Goal: Task Accomplishment & Management: Use online tool/utility

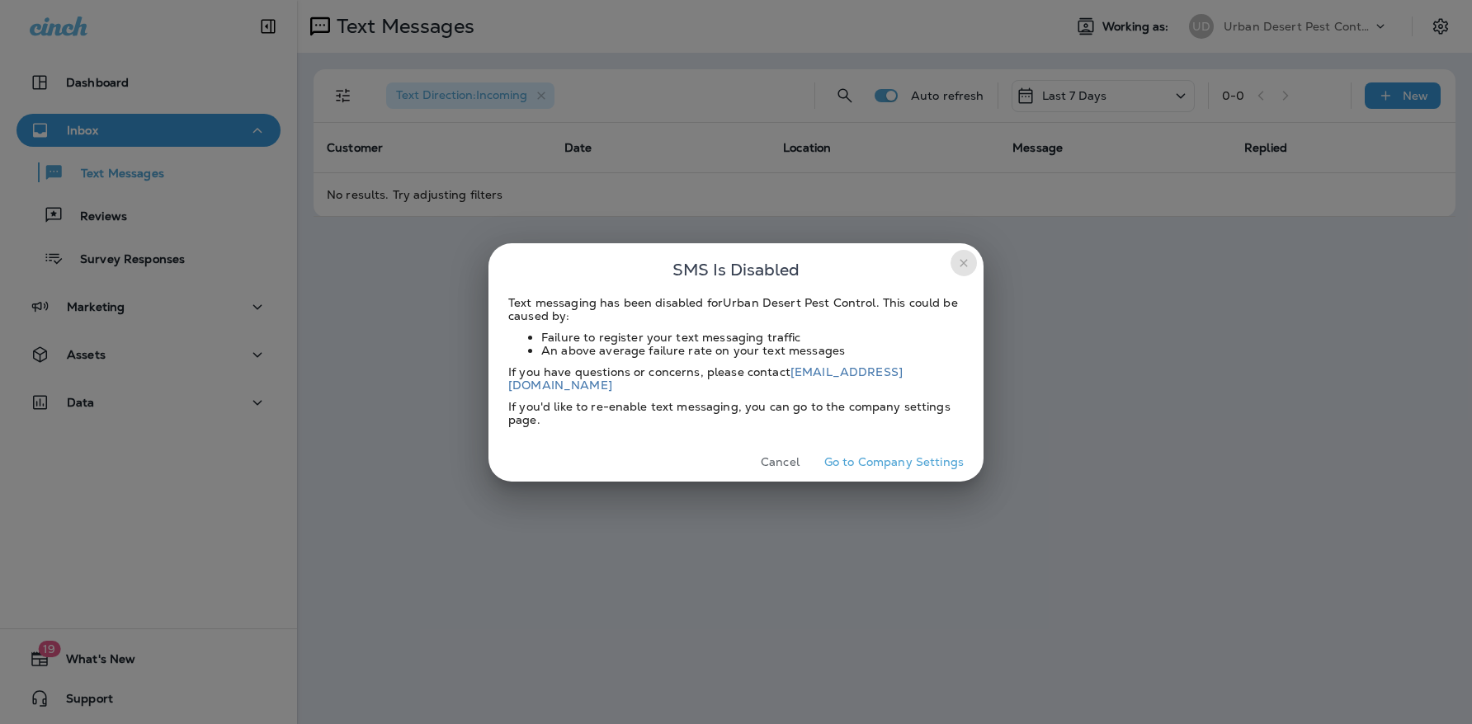
click at [964, 266] on icon "close" at bounding box center [962, 262] width 7 height 7
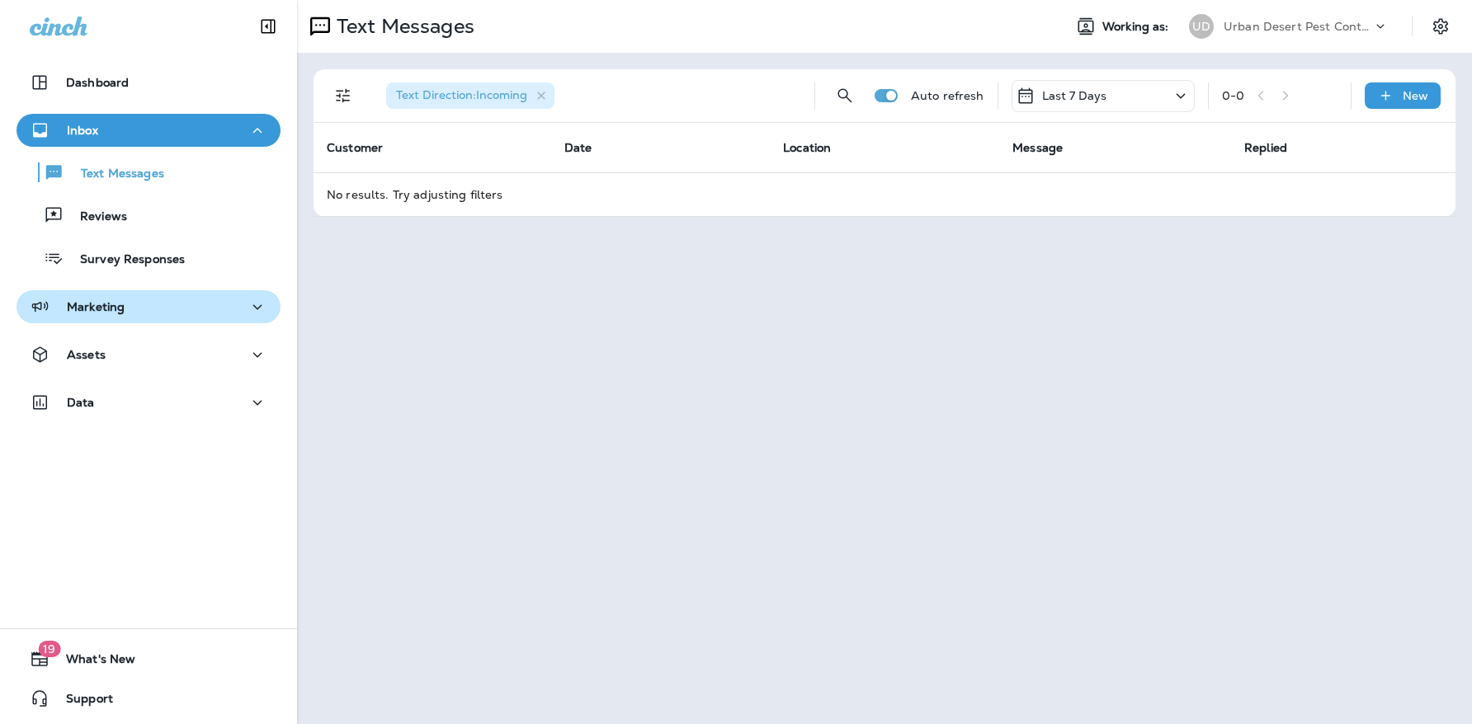
click at [171, 313] on div "Marketing" at bounding box center [149, 307] width 238 height 21
click at [142, 304] on div "Marketing" at bounding box center [149, 307] width 238 height 21
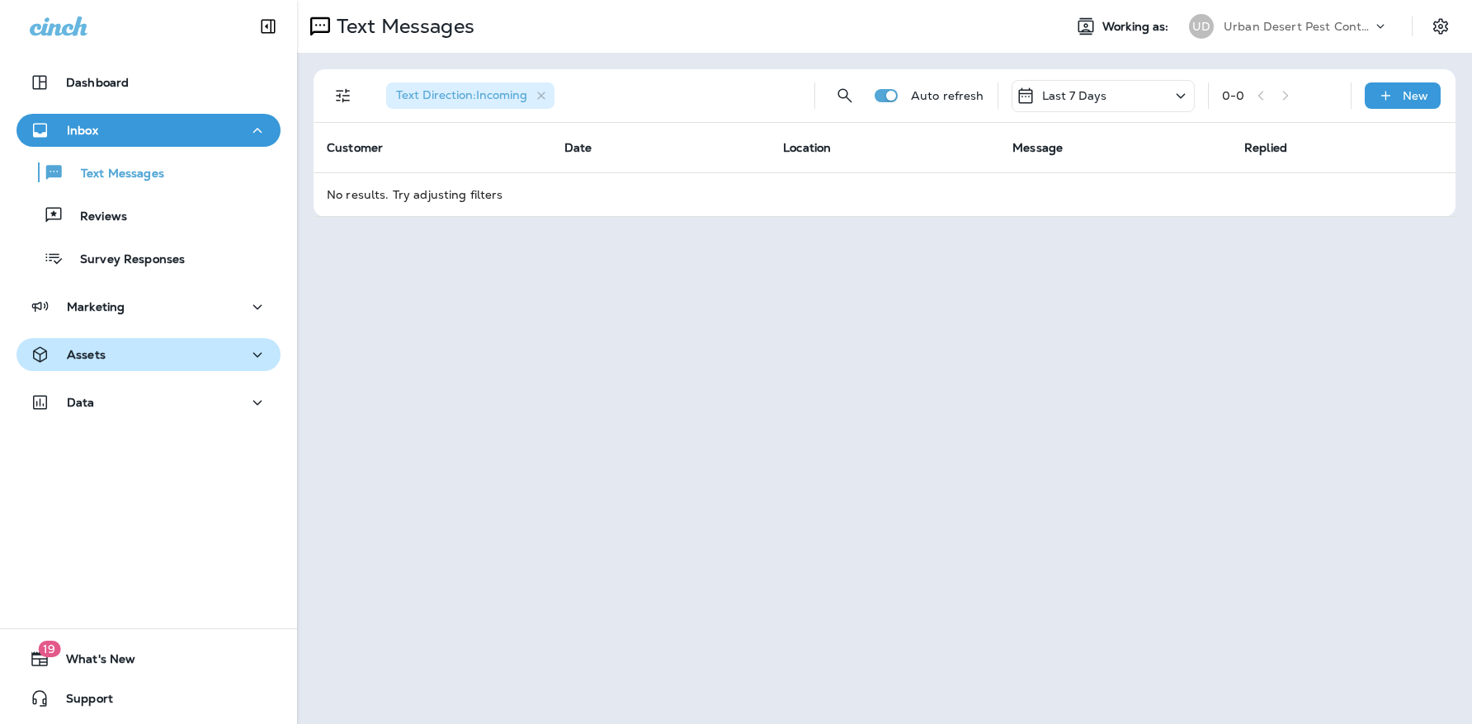
click at [142, 355] on div "Assets" at bounding box center [149, 355] width 238 height 21
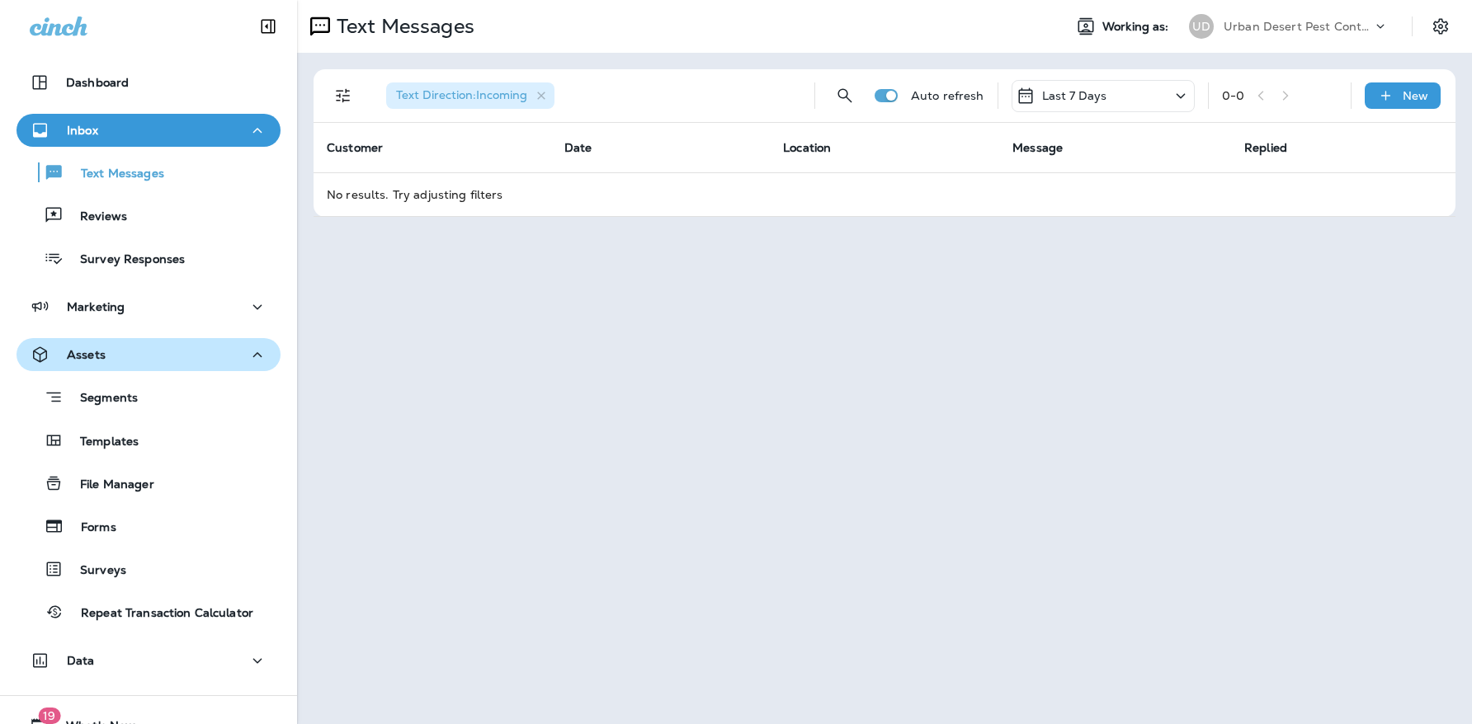
click at [136, 354] on div "Assets" at bounding box center [149, 355] width 238 height 21
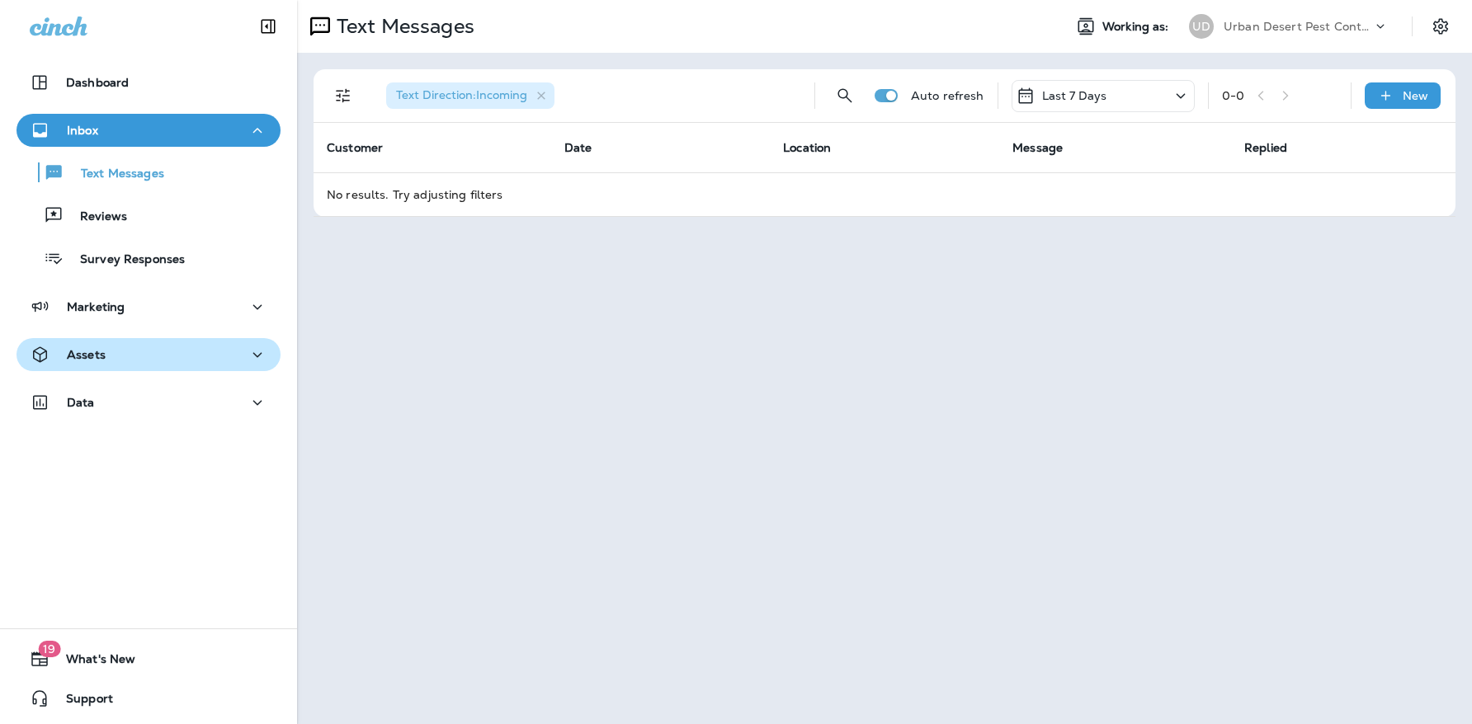
click at [136, 354] on div "Assets" at bounding box center [149, 355] width 238 height 21
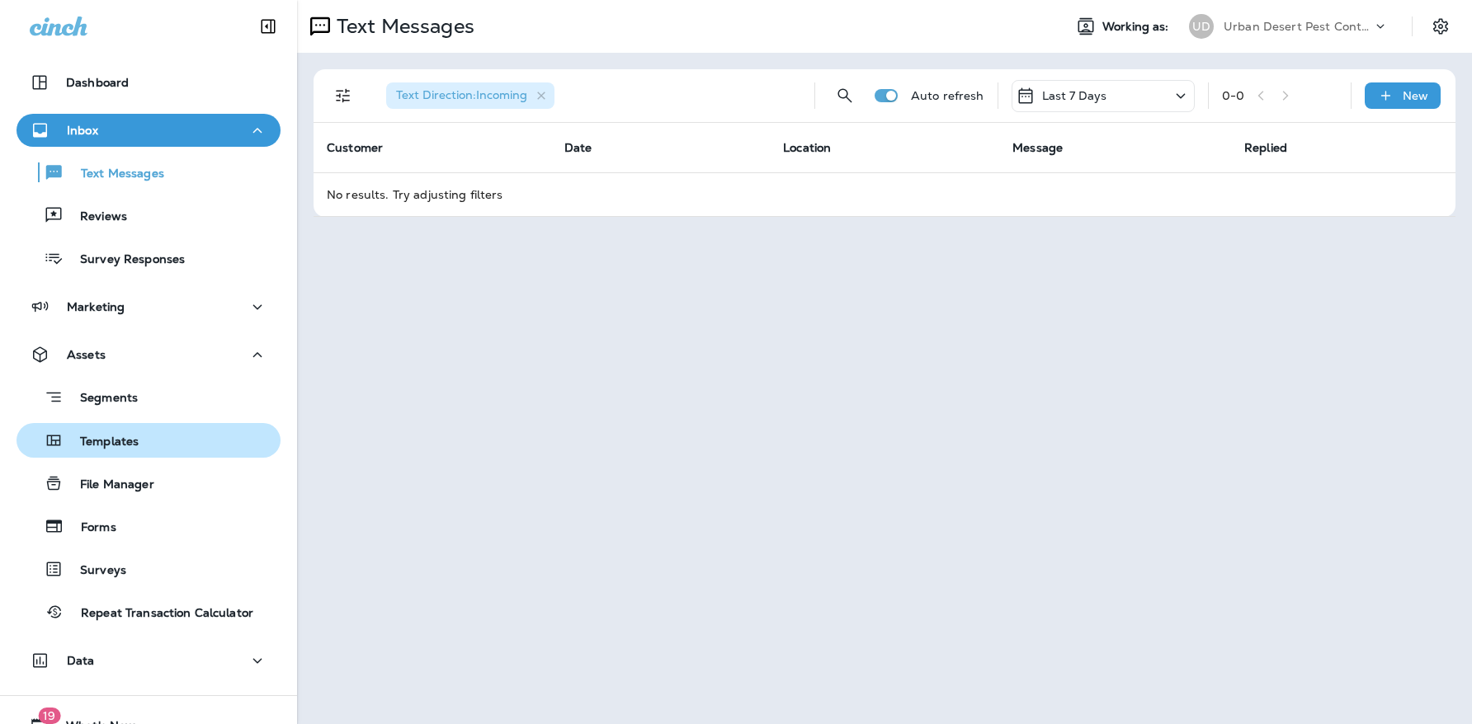
click at [139, 439] on div "Templates" at bounding box center [148, 440] width 251 height 25
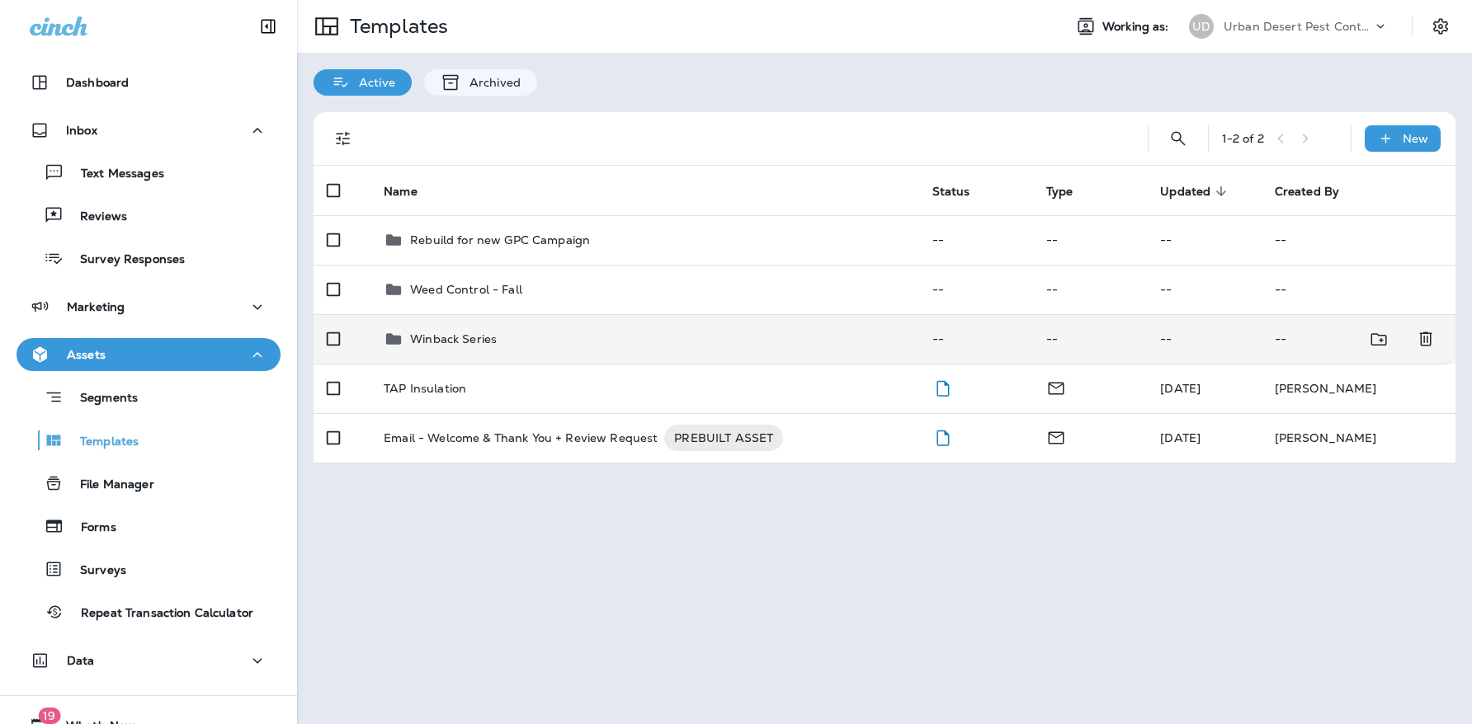
click at [434, 330] on div "Winback Series" at bounding box center [453, 339] width 87 height 20
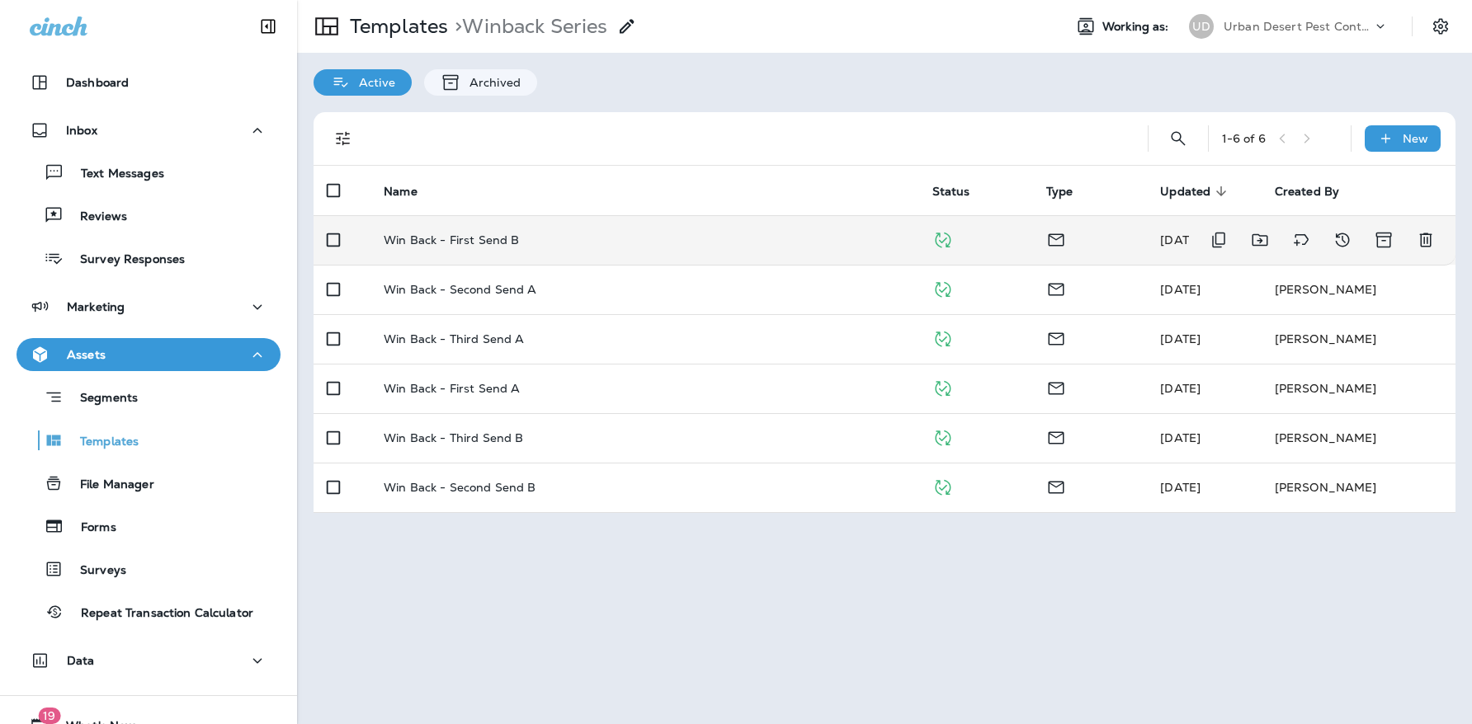
click at [443, 244] on p "Win Back - First Send B" at bounding box center [451, 239] width 135 height 13
